Goal: Find contact information: Find contact information

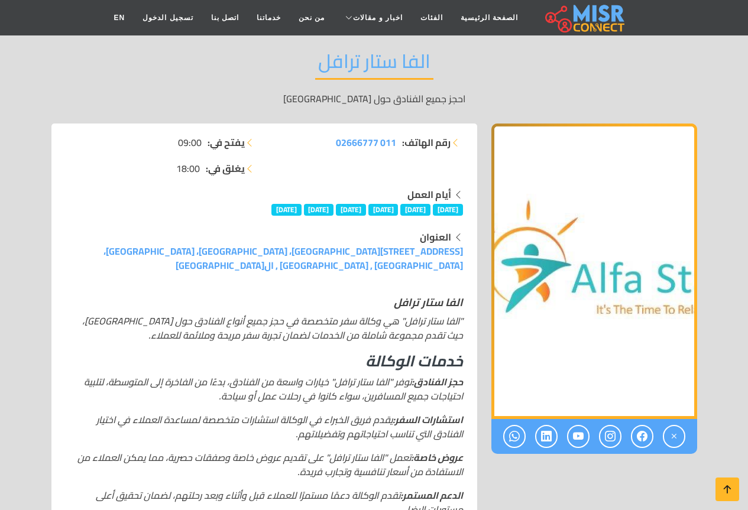
scroll to position [118, 0]
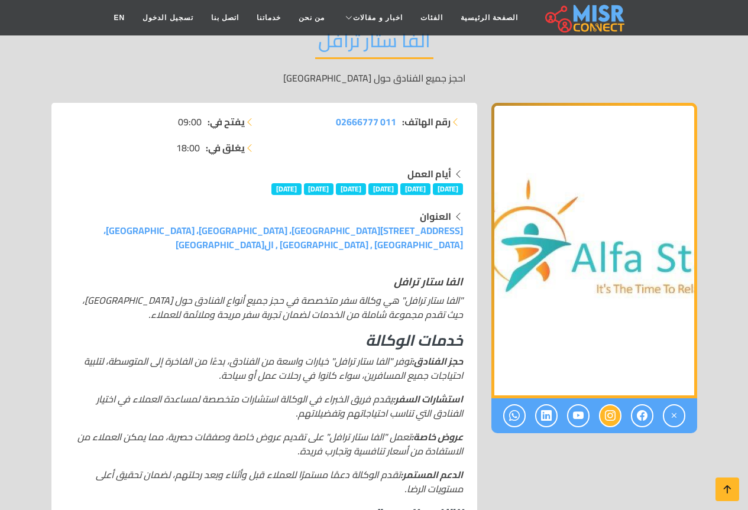
click at [608, 413] on icon at bounding box center [610, 416] width 11 height 20
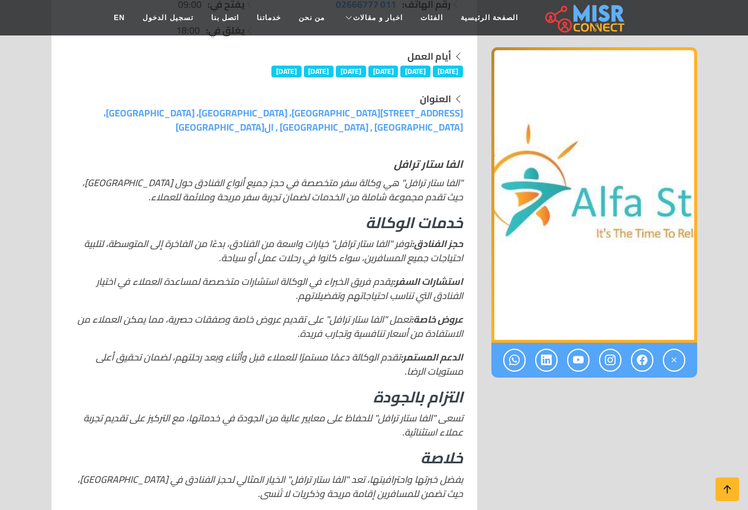
scroll to position [237, 0]
click at [611, 348] on div at bounding box center [595, 360] width 206 height 35
click at [611, 356] on icon at bounding box center [610, 361] width 11 height 20
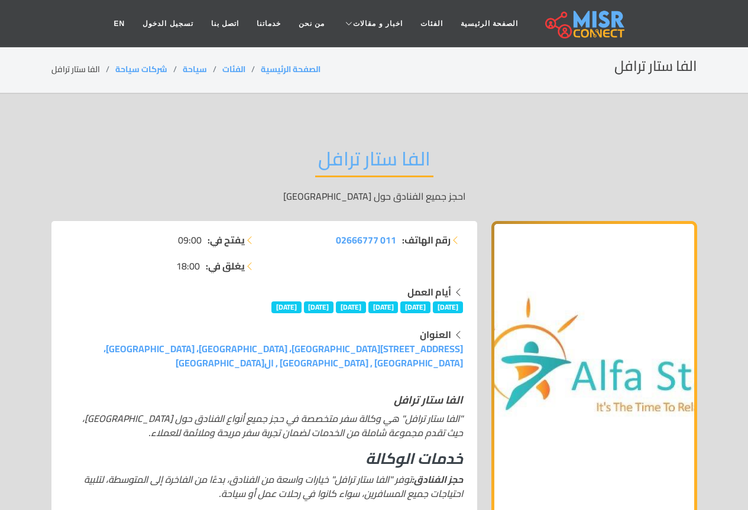
click at [481, 314] on div "رقم الهاتف: 011 02666777 يفتح في: 09:00 يغلق في: 18:00 أيام العمل الأحد الإثنين…" at bounding box center [374, 489] width 660 height 537
click at [494, 345] on img "1 / 1" at bounding box center [595, 369] width 206 height 296
click at [409, 352] on div "رقم الهاتف: 011 02666777 يفتح في: 09:00 يغلق في: 18:00 أيام العمل الأحد الإثنين…" at bounding box center [374, 489] width 660 height 537
drag, startPoint x: 425, startPoint y: 338, endPoint x: 403, endPoint y: 327, distance: 24.3
click at [387, 340] on div "العنوان" at bounding box center [265, 335] width 398 height 14
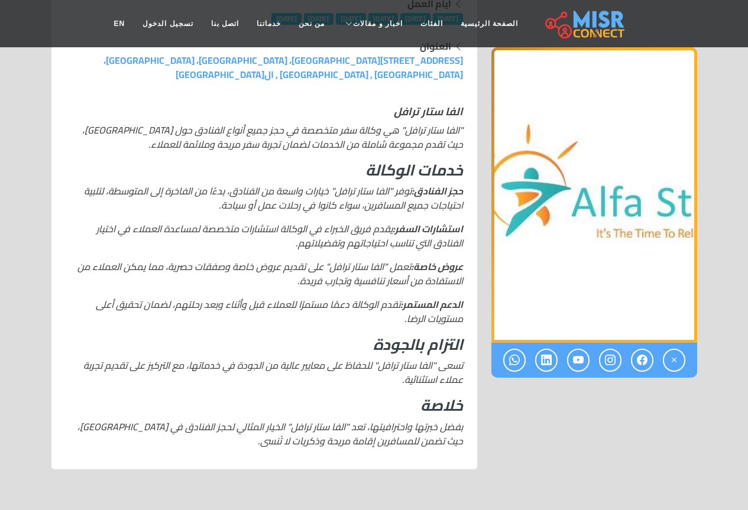
scroll to position [355, 0]
